Goal: Task Accomplishment & Management: Complete application form

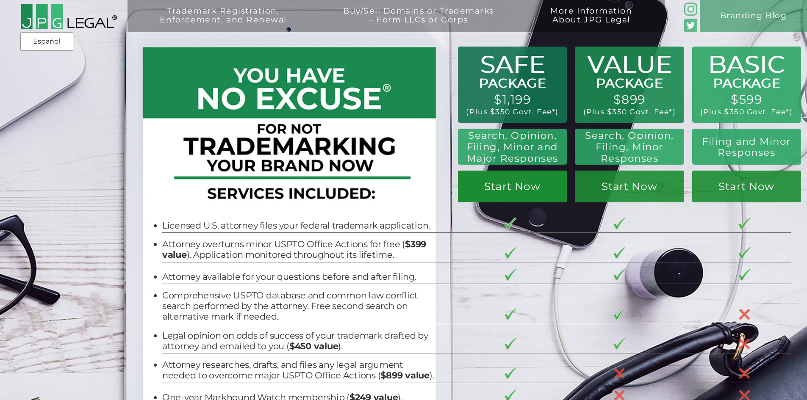
click at [526, 188] on link "Start Now" at bounding box center [512, 187] width 109 height 32
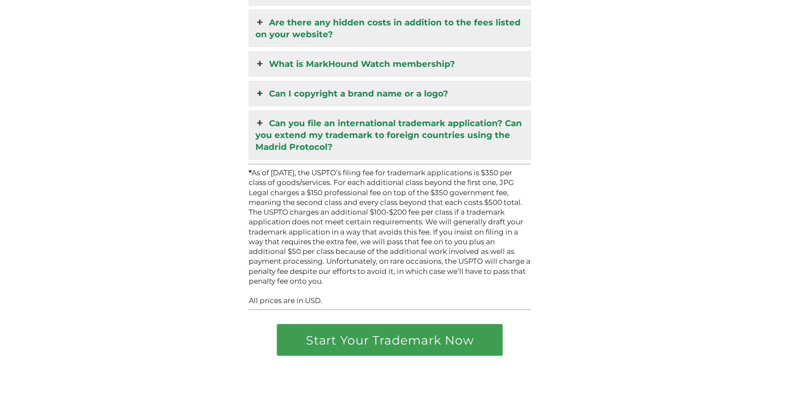
scroll to position [2368, 0]
